Goal: Transaction & Acquisition: Purchase product/service

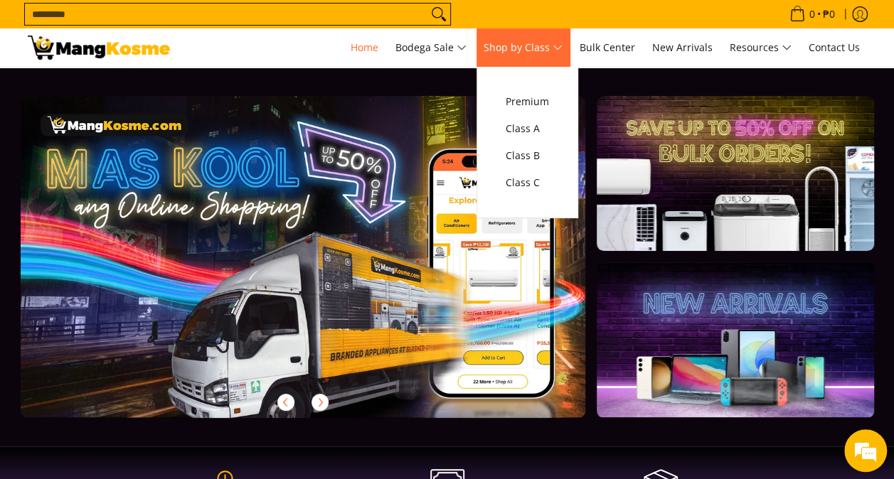
click at [523, 55] on span "Shop by Class" at bounding box center [523, 48] width 79 height 18
click at [530, 152] on span "Class B" at bounding box center [527, 156] width 43 height 18
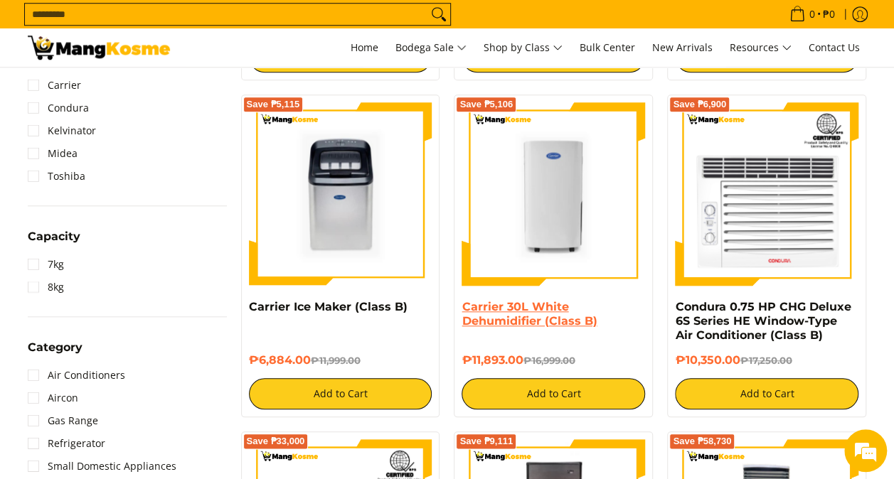
scroll to position [640, 0]
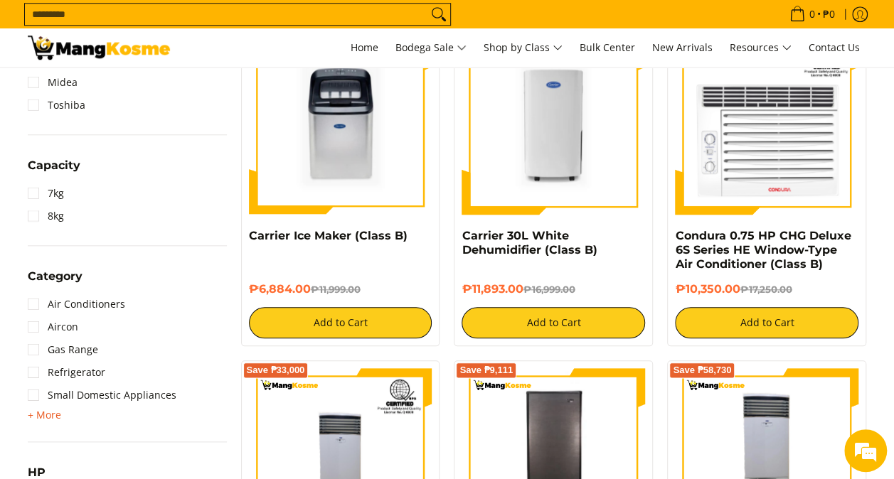
click at [46, 410] on span "+ More" at bounding box center [44, 415] width 33 height 11
click at [46, 395] on link "Small Domestic Appliances" at bounding box center [102, 395] width 149 height 23
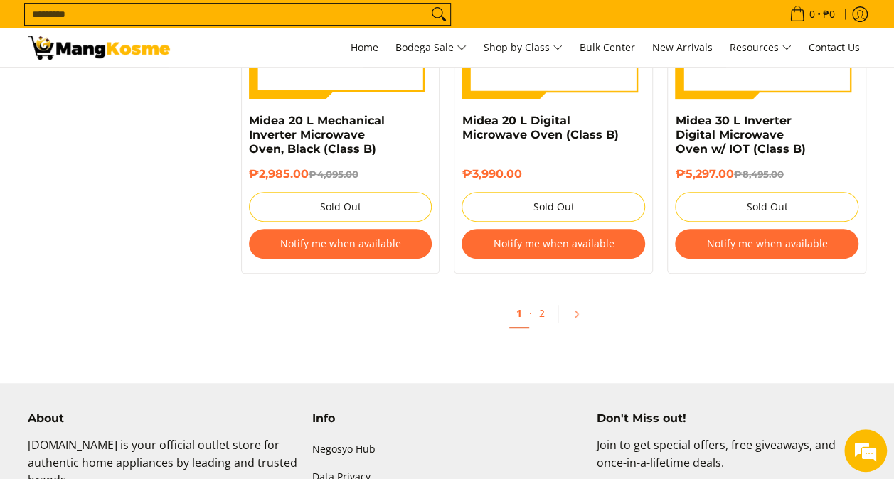
scroll to position [2959, 0]
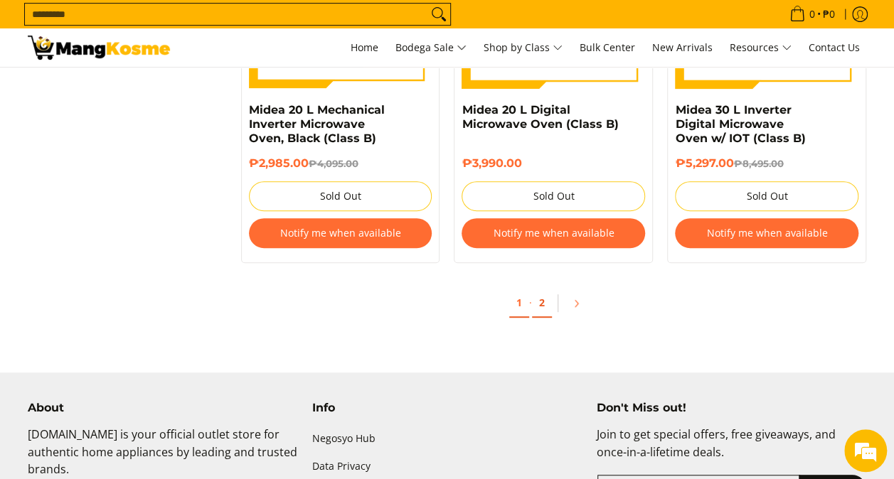
click at [539, 303] on link "2" at bounding box center [542, 303] width 20 height 29
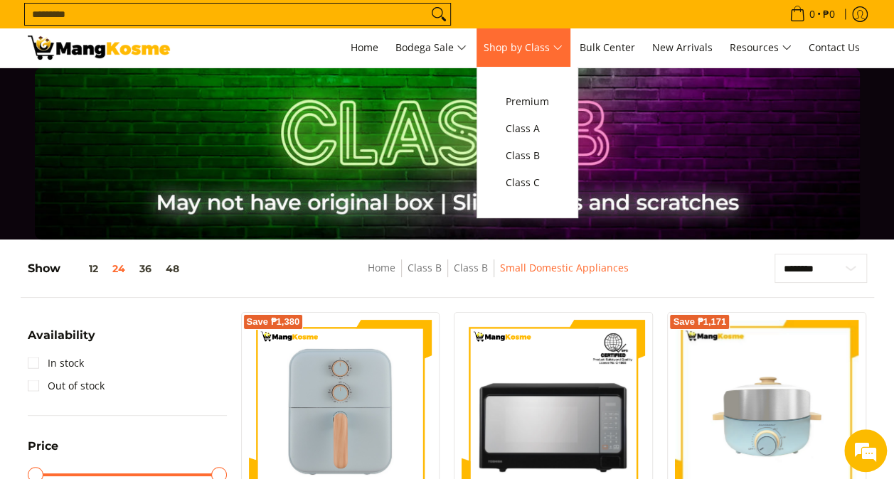
click at [546, 58] on link "Shop by Class" at bounding box center [522, 47] width 93 height 38
click at [541, 124] on span "Class A" at bounding box center [527, 129] width 43 height 18
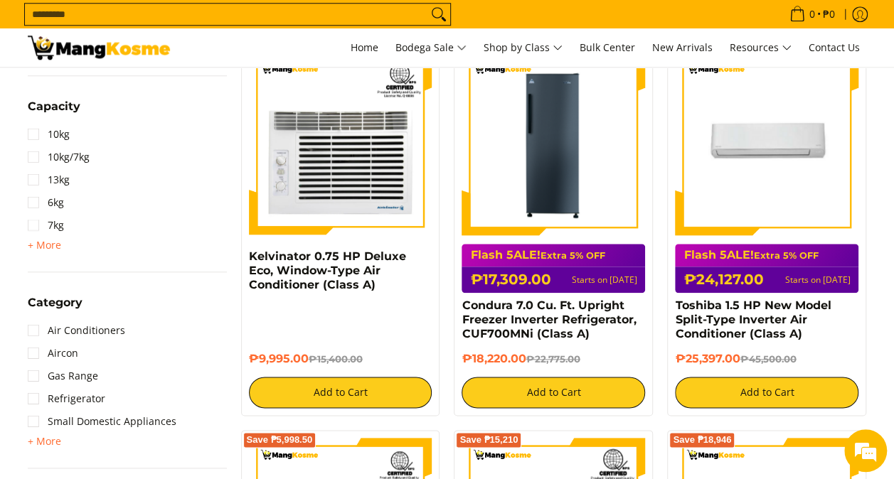
scroll to position [782, 0]
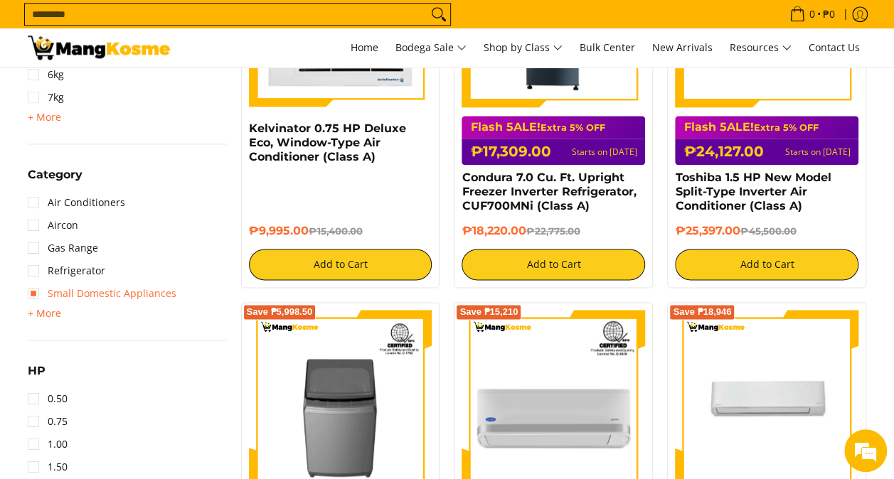
click at [68, 286] on link "Small Domestic Appliances" at bounding box center [102, 293] width 149 height 23
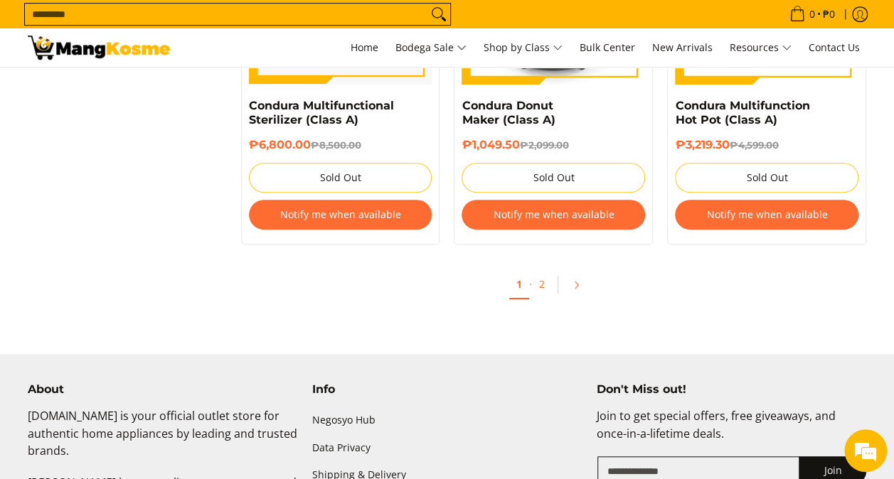
scroll to position [3030, 0]
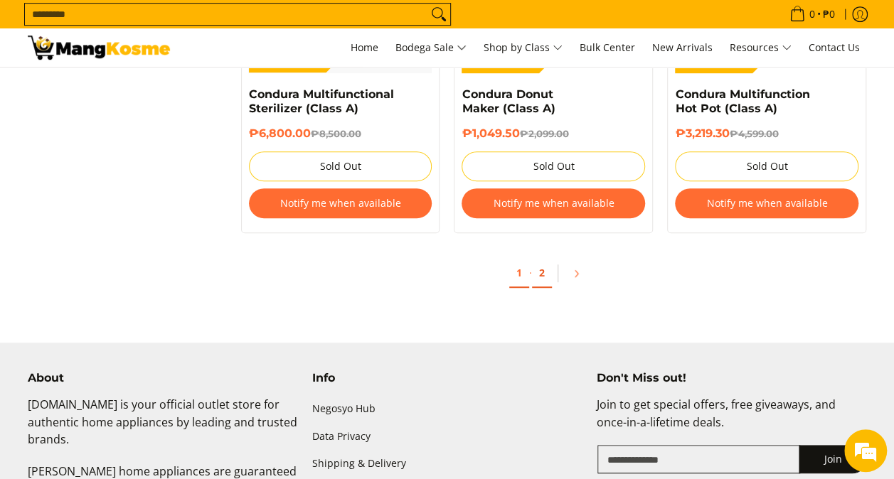
click at [540, 259] on link "2" at bounding box center [542, 273] width 20 height 29
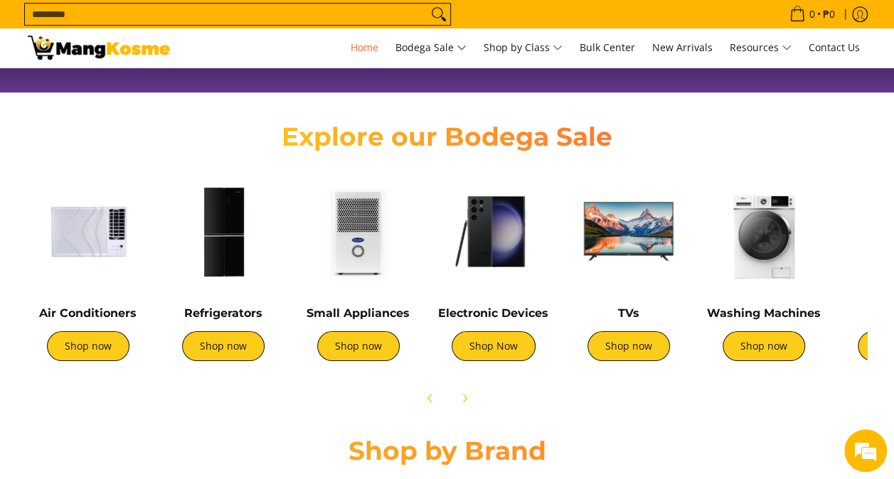
scroll to position [498, 0]
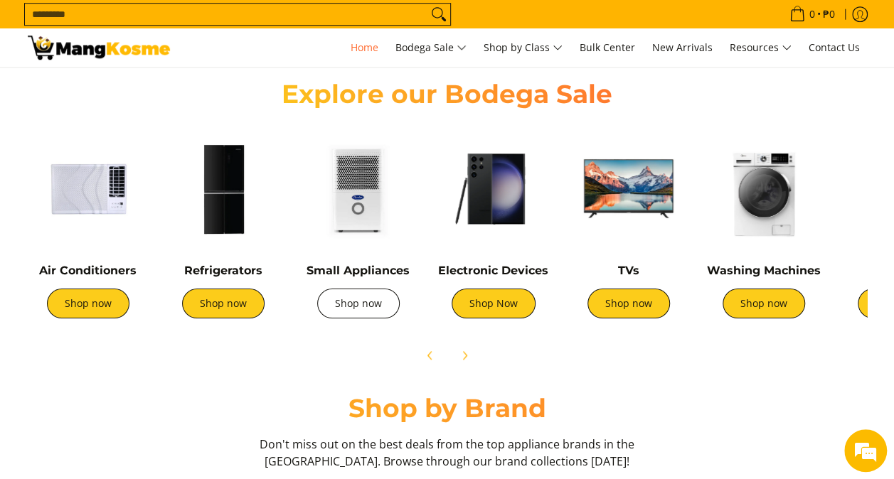
click at [357, 301] on link "Shop now" at bounding box center [358, 304] width 82 height 30
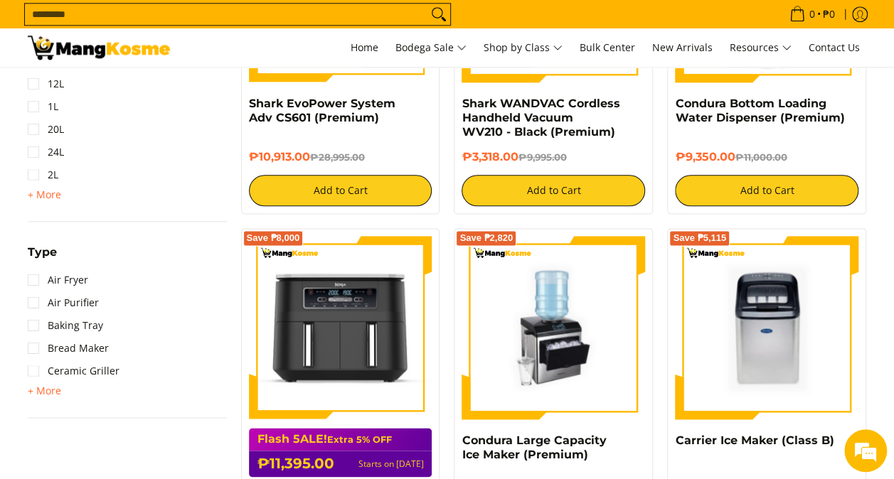
scroll to position [569, 0]
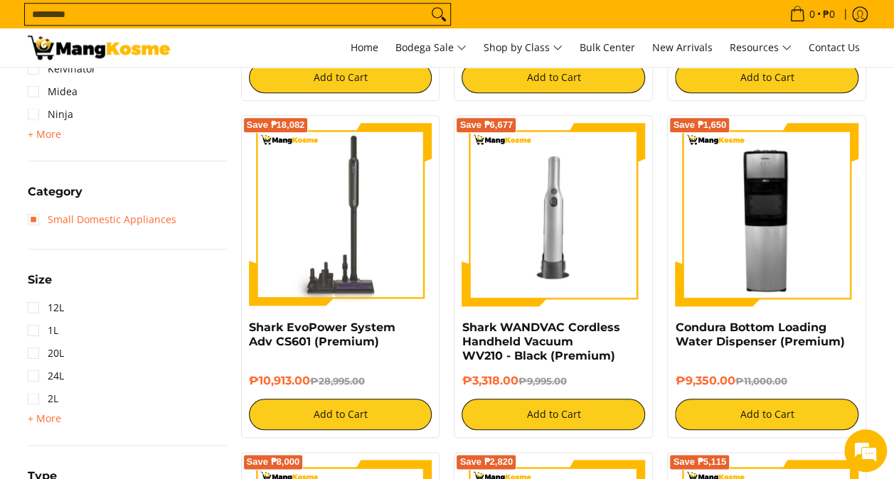
click at [87, 225] on link "Small Domestic Appliances" at bounding box center [102, 219] width 149 height 23
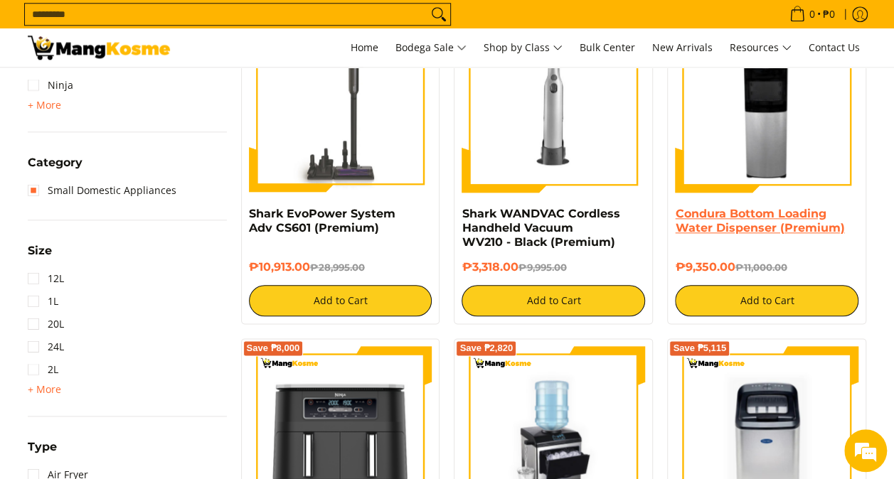
scroll to position [612, 0]
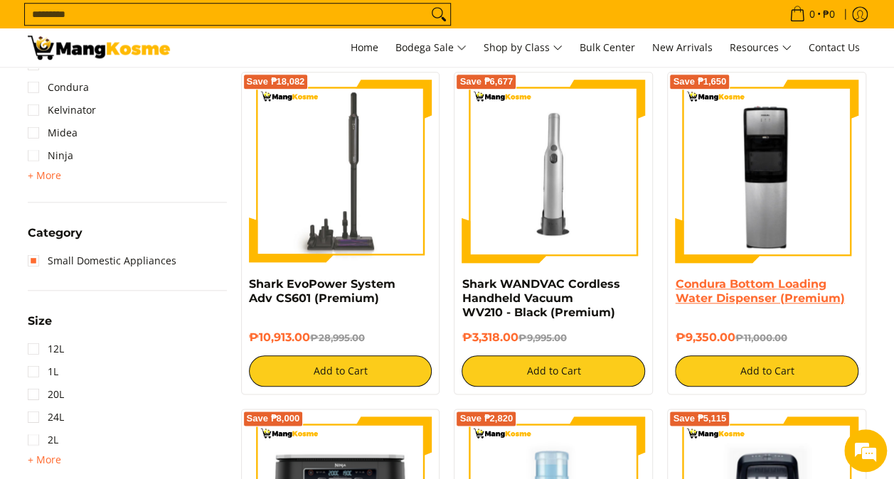
click at [765, 294] on link "Condura Bottom Loading Water Dispenser (Premium)" at bounding box center [759, 291] width 169 height 28
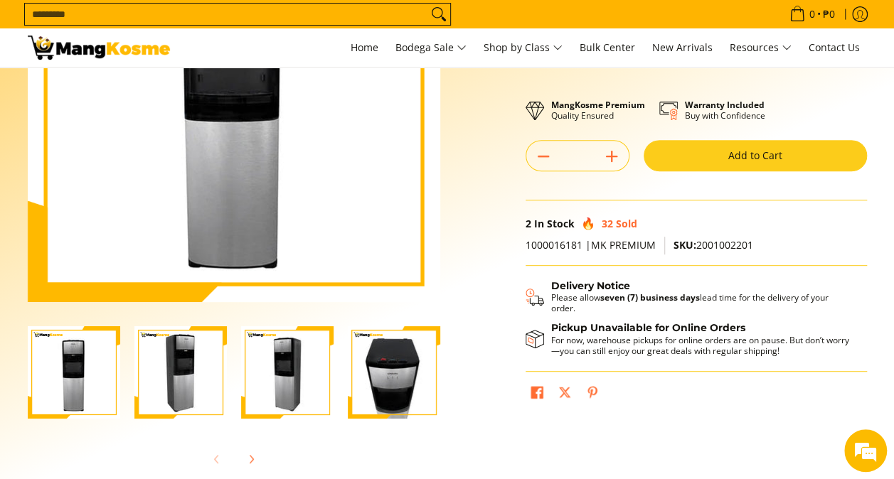
scroll to position [284, 0]
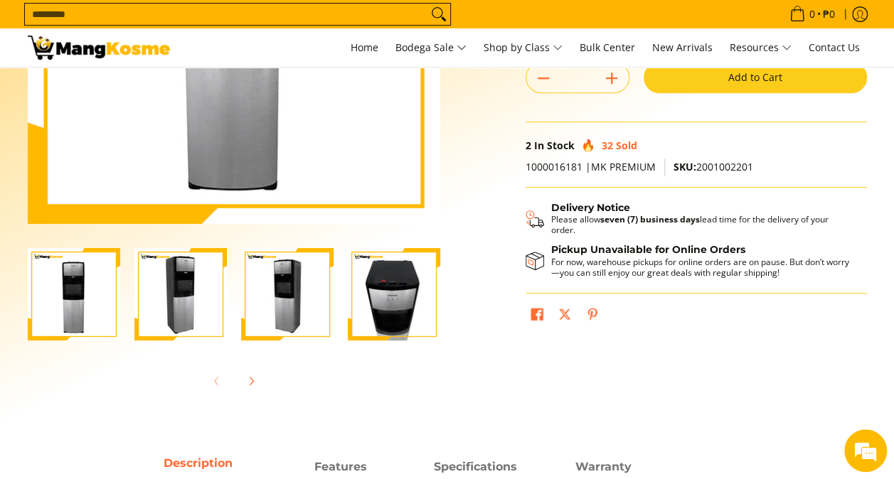
click at [392, 286] on img "Condura Bottom Loading Water Dispenser (Premium)-4" at bounding box center [394, 294] width 92 height 92
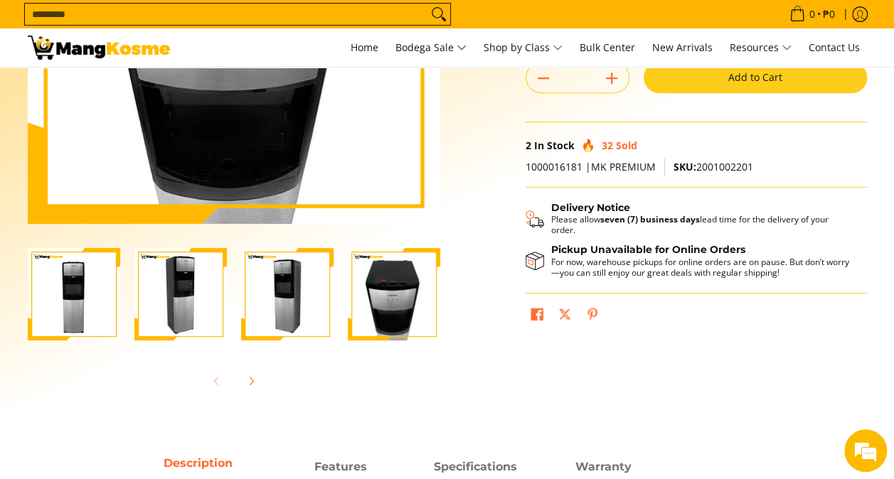
click at [288, 282] on img "Condura Bottom Loading Water Dispenser (Premium)-3" at bounding box center [287, 294] width 92 height 92
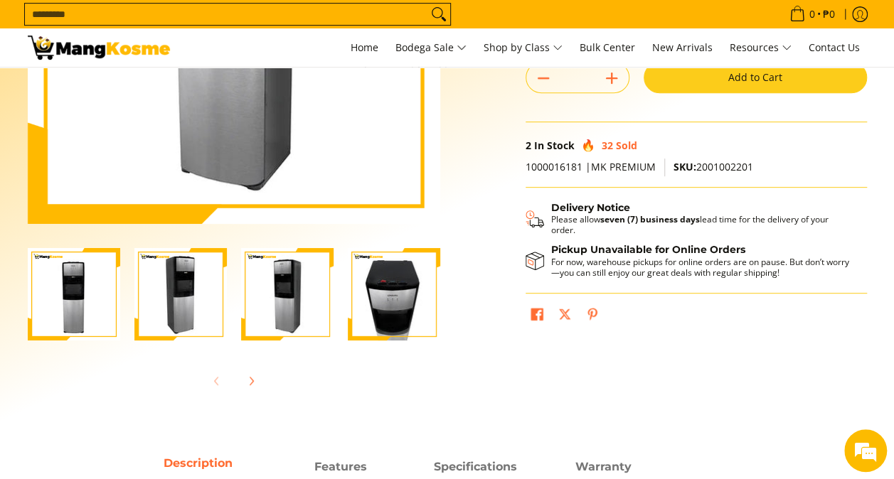
click at [171, 303] on img "Condura Bottom Loading Water Dispenser (Premium)-2" at bounding box center [180, 294] width 92 height 92
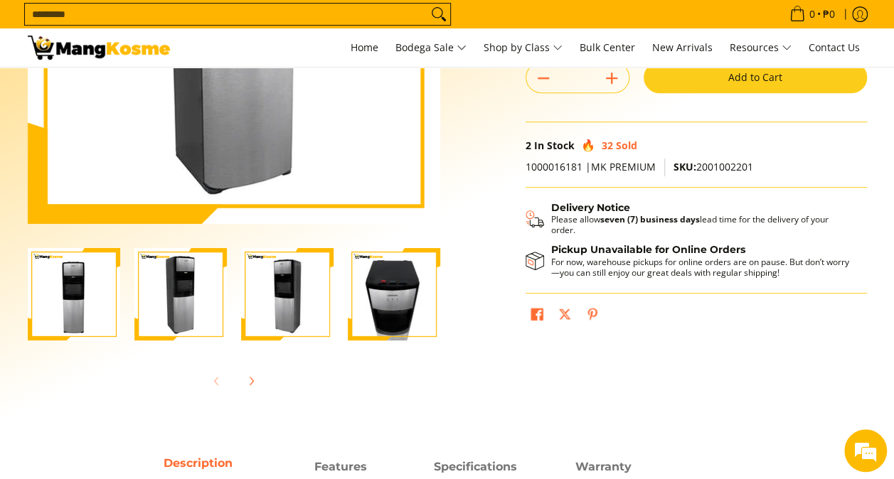
click at [110, 295] on img "Condura Bottom Loading Water Dispenser (Premium)-1" at bounding box center [74, 294] width 92 height 92
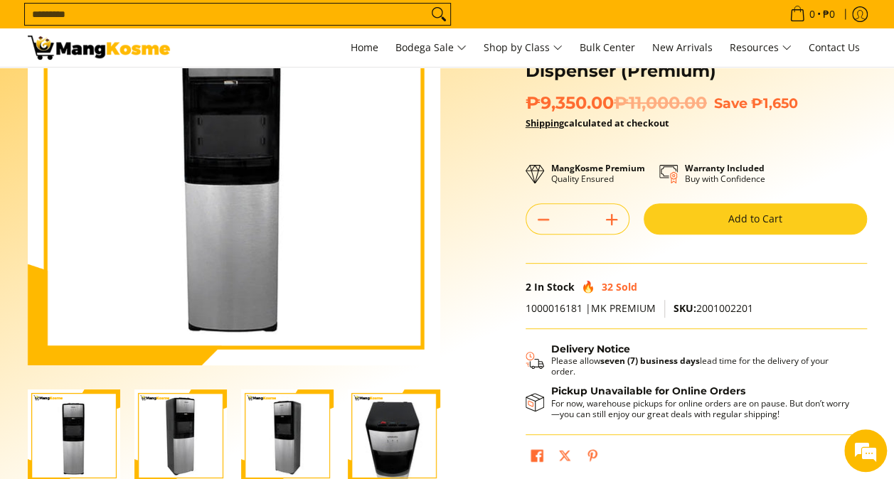
scroll to position [142, 0]
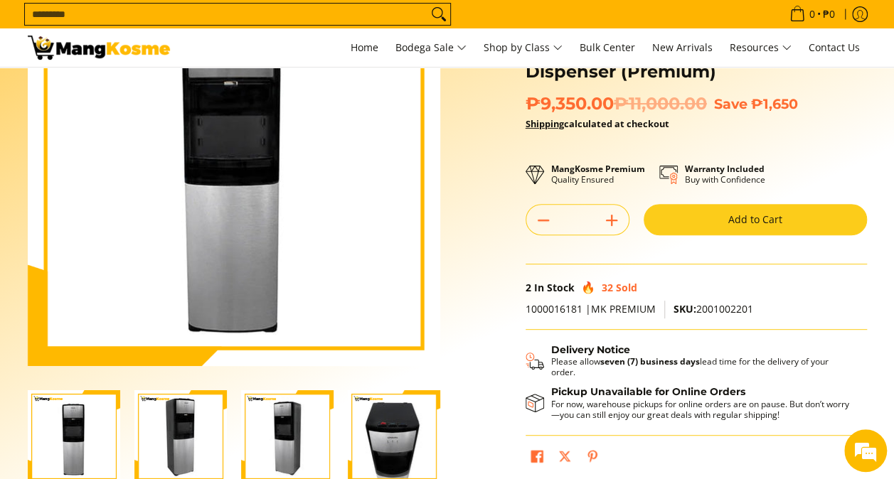
click at [705, 214] on button "Add to Cart" at bounding box center [754, 219] width 223 height 31
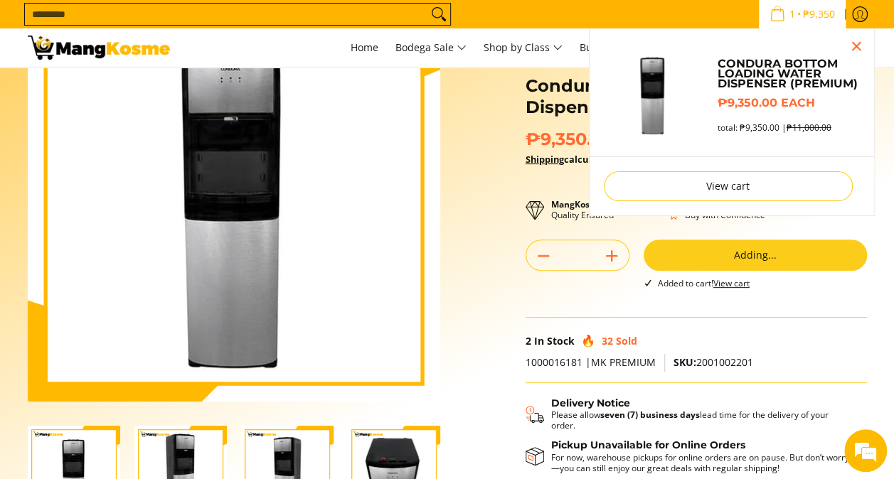
scroll to position [103, 0]
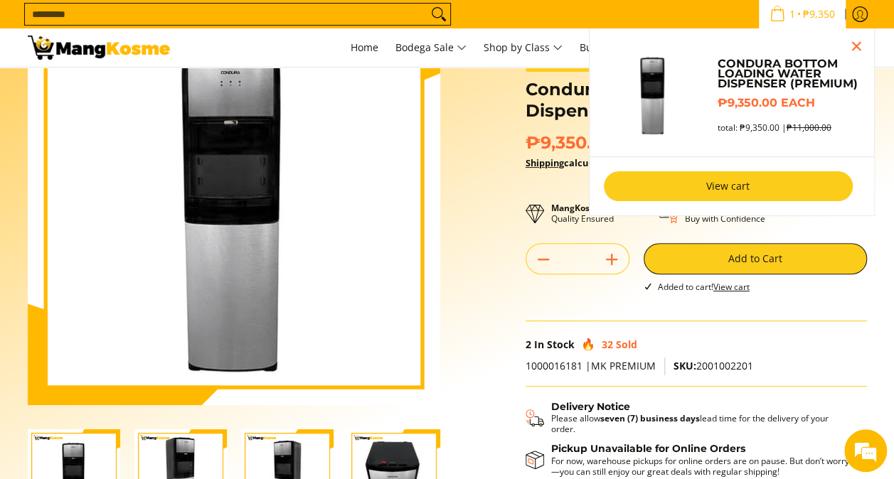
click at [805, 184] on link "View cart" at bounding box center [728, 186] width 249 height 30
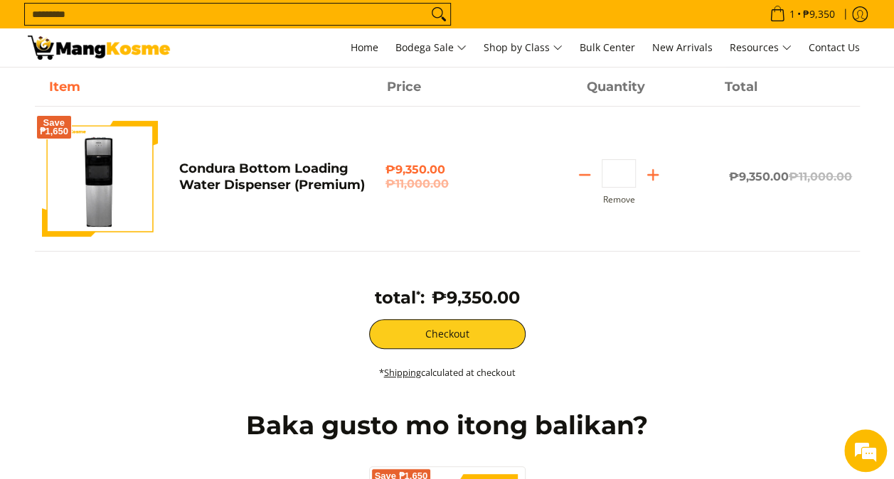
scroll to position [142, 0]
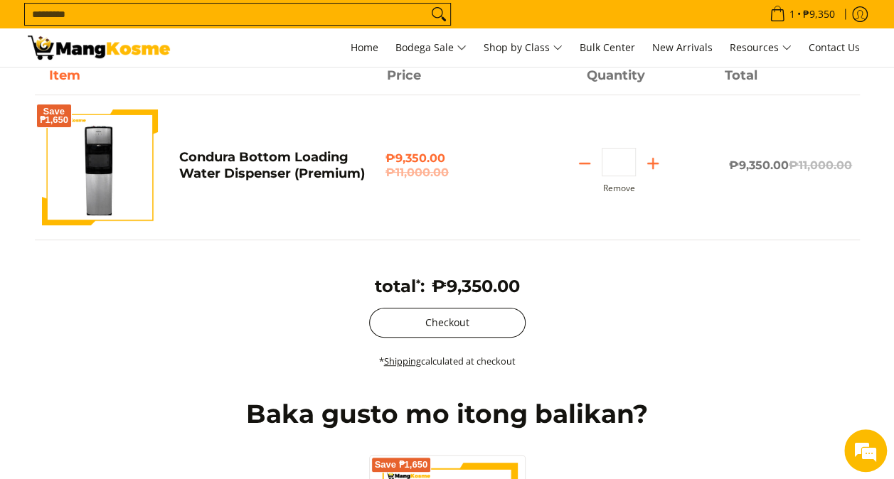
click at [466, 331] on button "Checkout" at bounding box center [447, 323] width 156 height 30
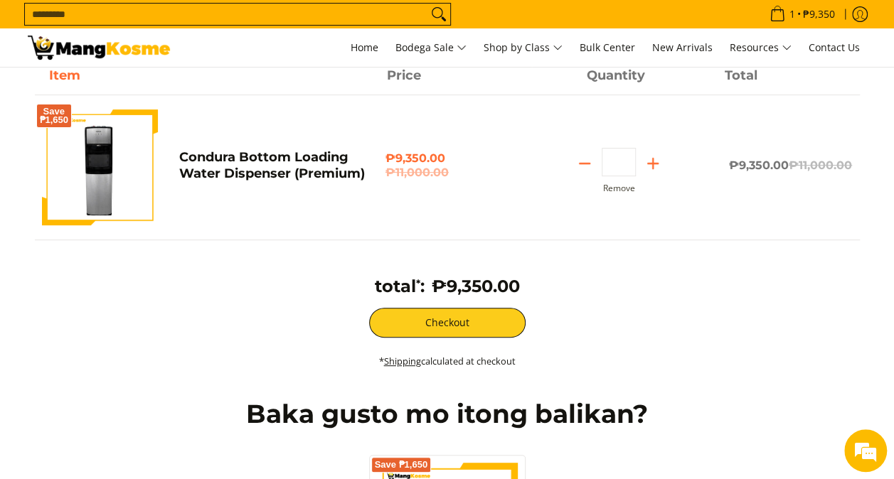
click at [114, 176] on img at bounding box center [100, 167] width 116 height 116
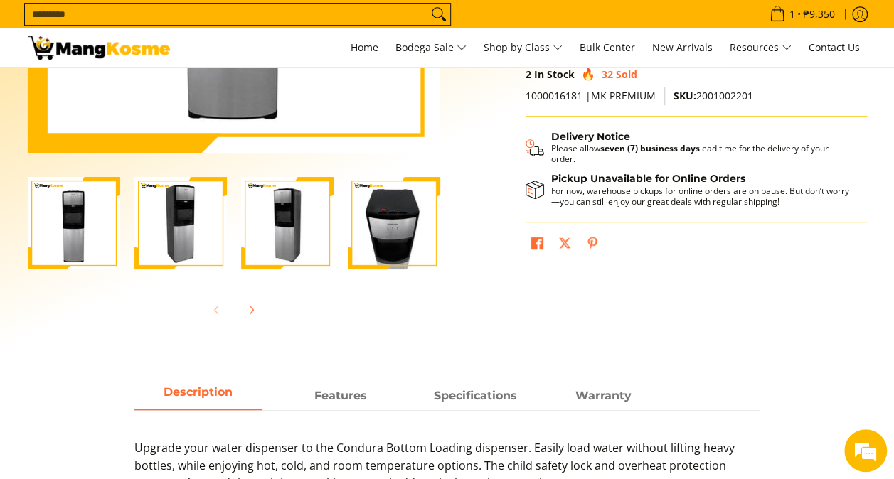
click at [286, 212] on img "Condura Bottom Loading Water Dispenser (Premium)-3" at bounding box center [287, 223] width 92 height 92
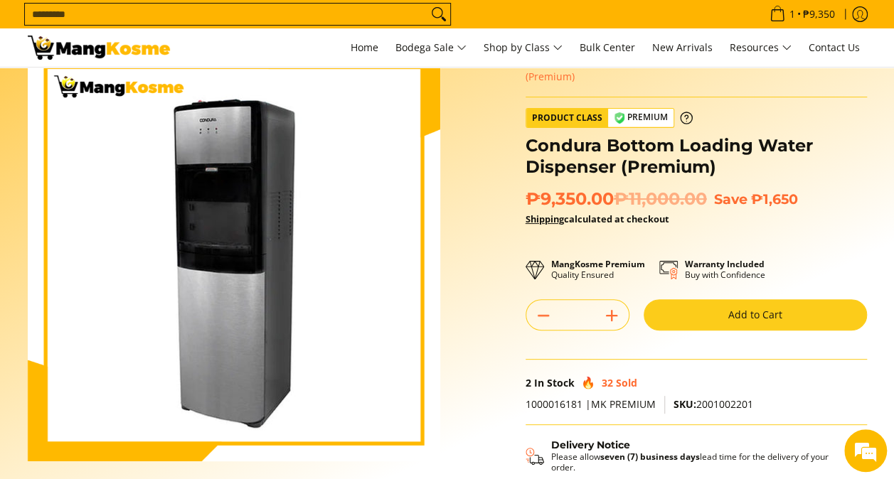
scroll to position [213, 0]
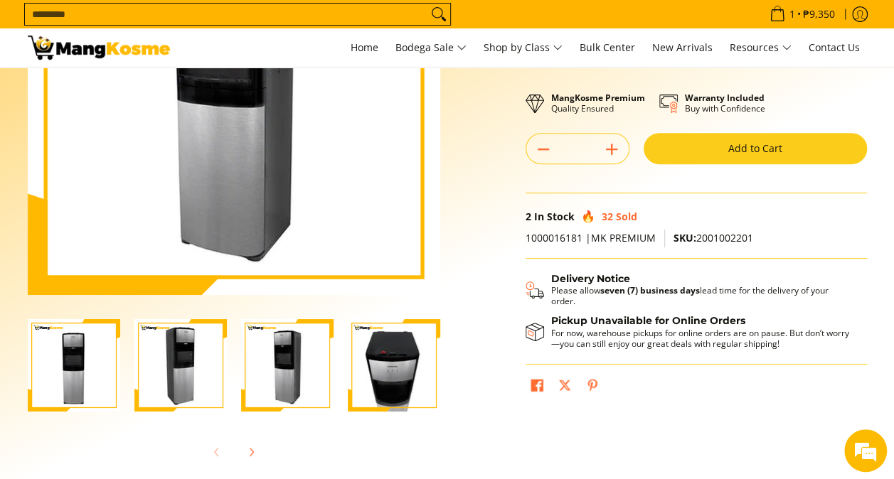
click at [186, 347] on img "Condura Bottom Loading Water Dispenser (Premium)-2" at bounding box center [180, 365] width 92 height 92
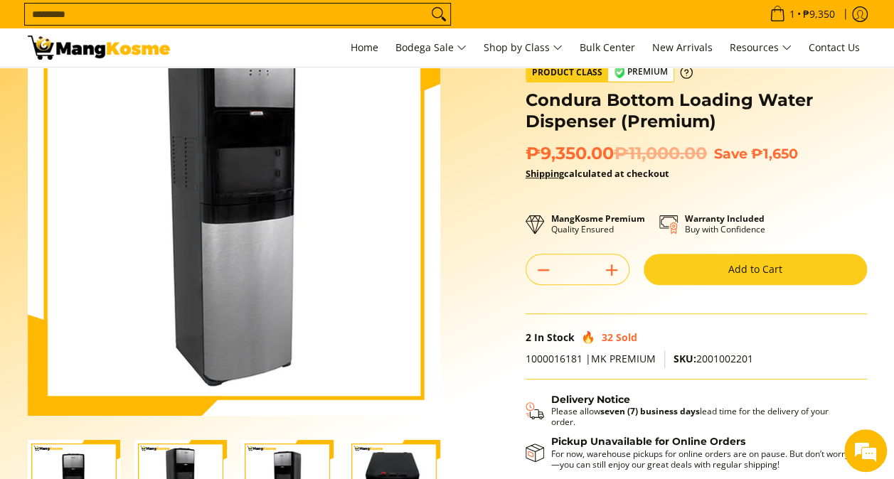
scroll to position [284, 0]
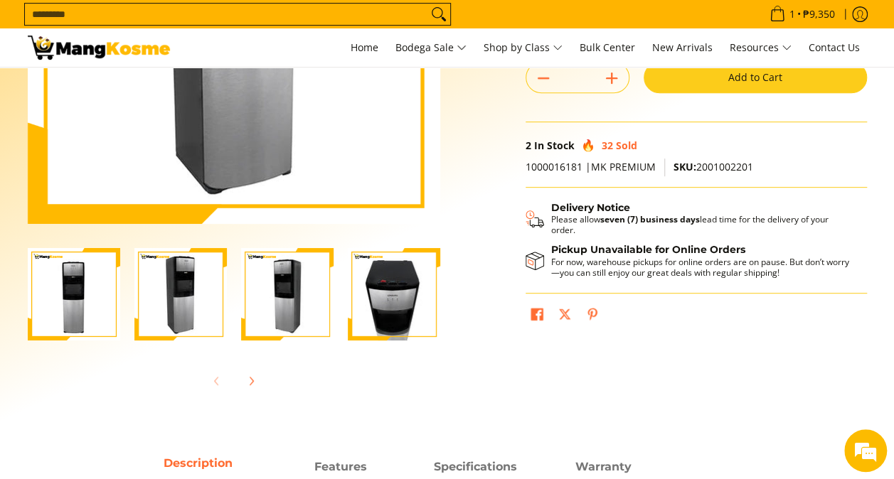
click at [82, 304] on img "Condura Bottom Loading Water Dispenser (Premium)-1" at bounding box center [74, 294] width 92 height 92
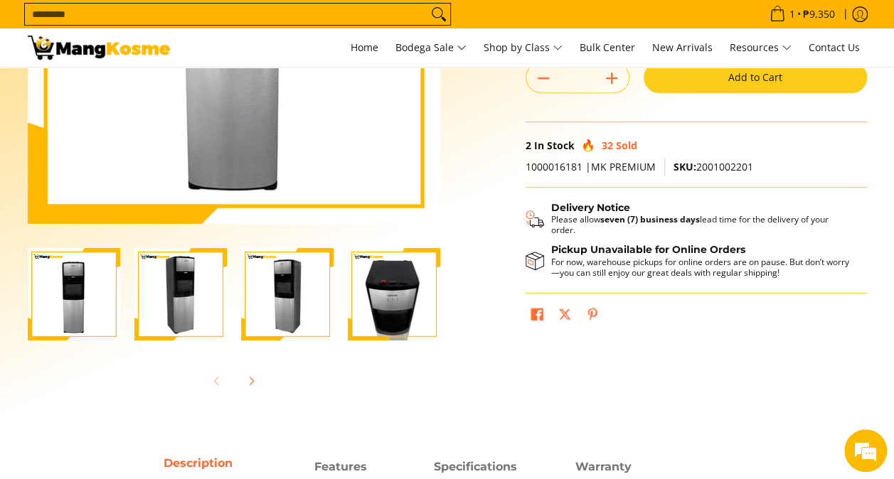
scroll to position [0, 0]
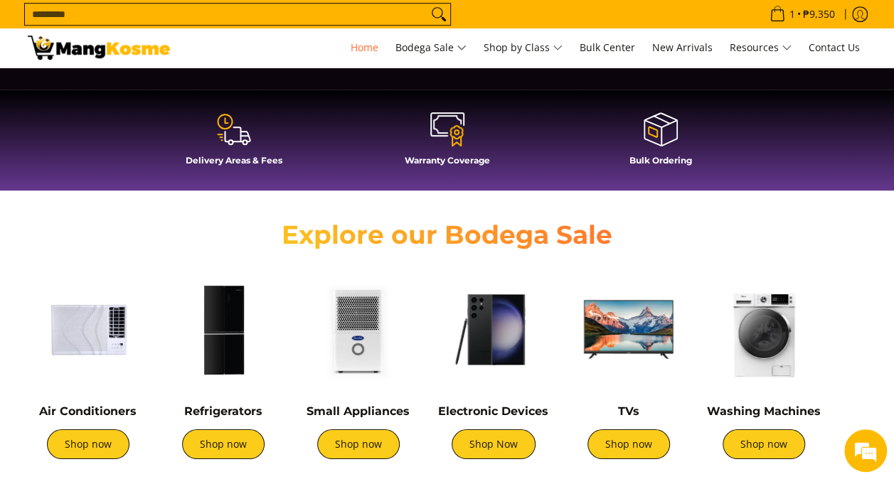
scroll to position [498, 0]
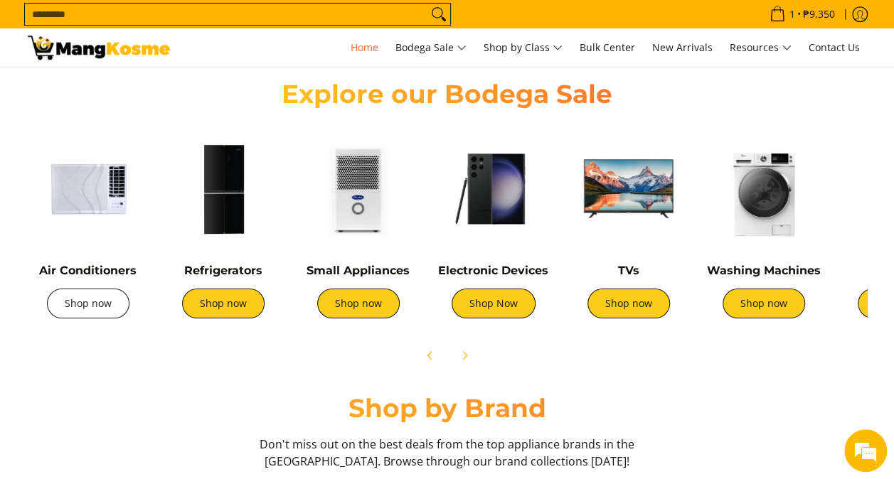
click at [90, 306] on link "Shop now" at bounding box center [88, 304] width 82 height 30
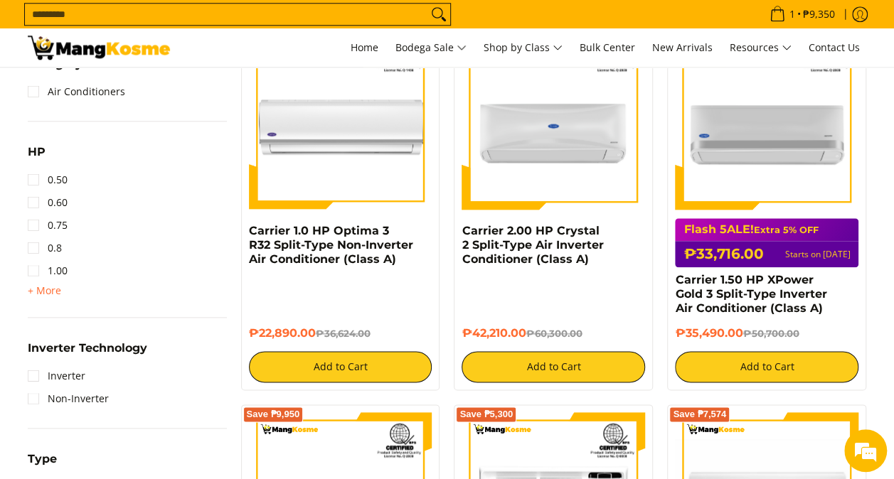
scroll to position [711, 0]
